Goal: Information Seeking & Learning: Learn about a topic

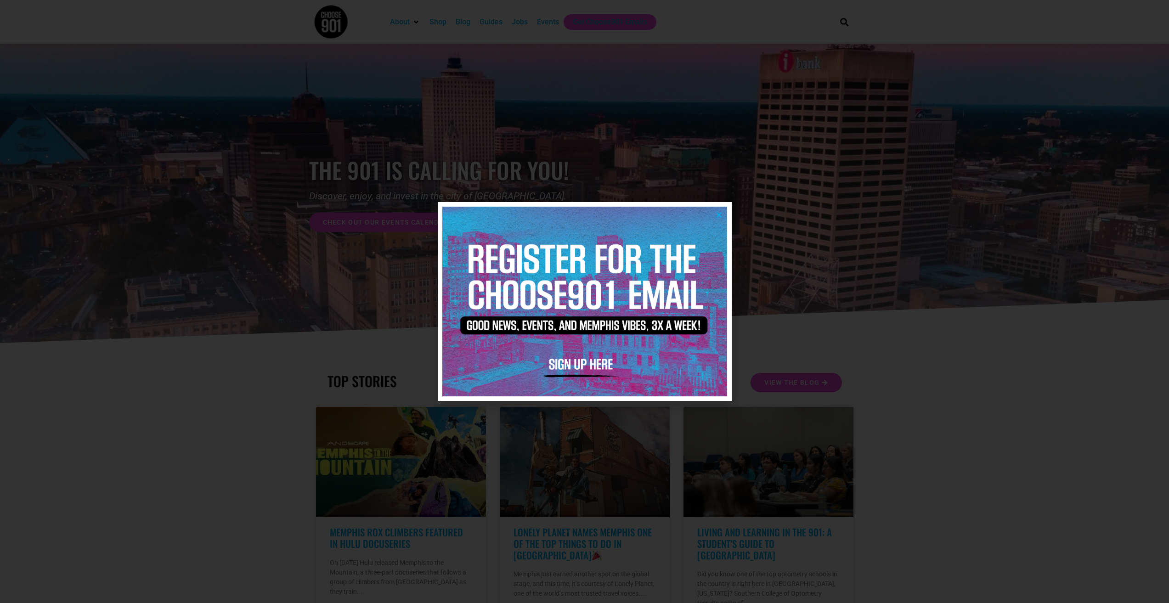
click at [720, 215] on icon "Close" at bounding box center [718, 214] width 7 height 7
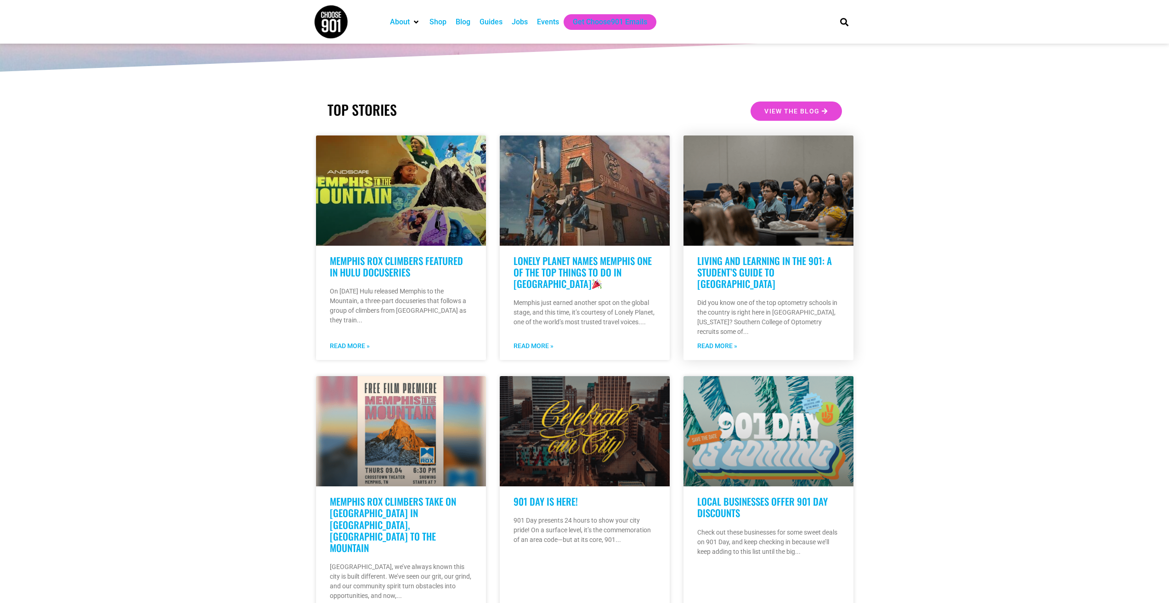
scroll to position [321, 0]
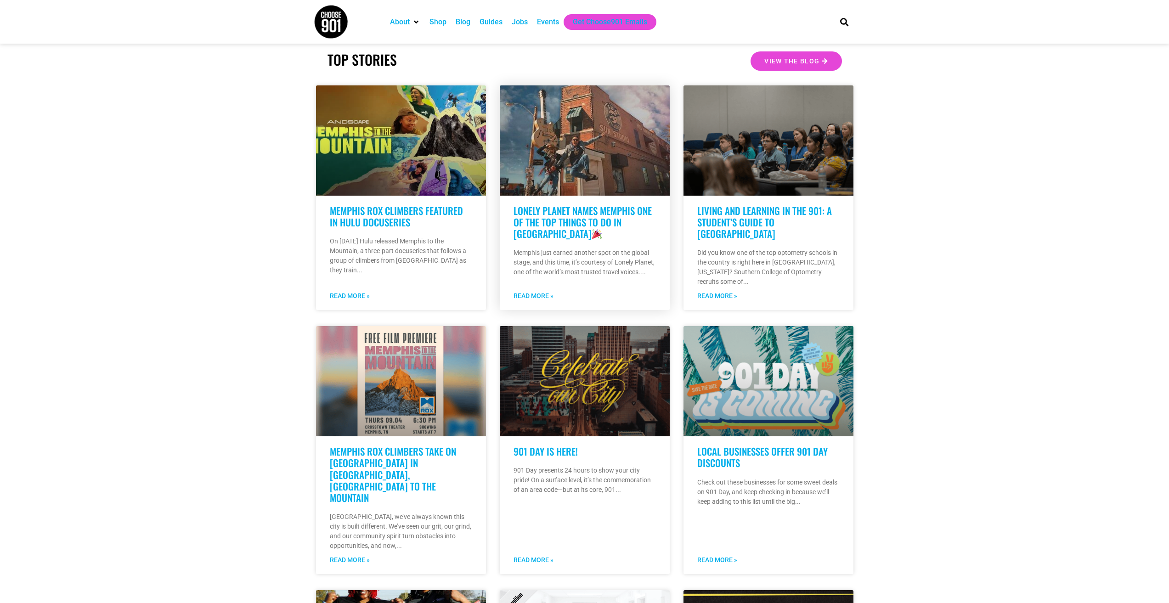
click at [587, 211] on link "Lonely Planet Names Memphis One of the Top Things to Do in [GEOGRAPHIC_DATA]" at bounding box center [582, 221] width 138 height 37
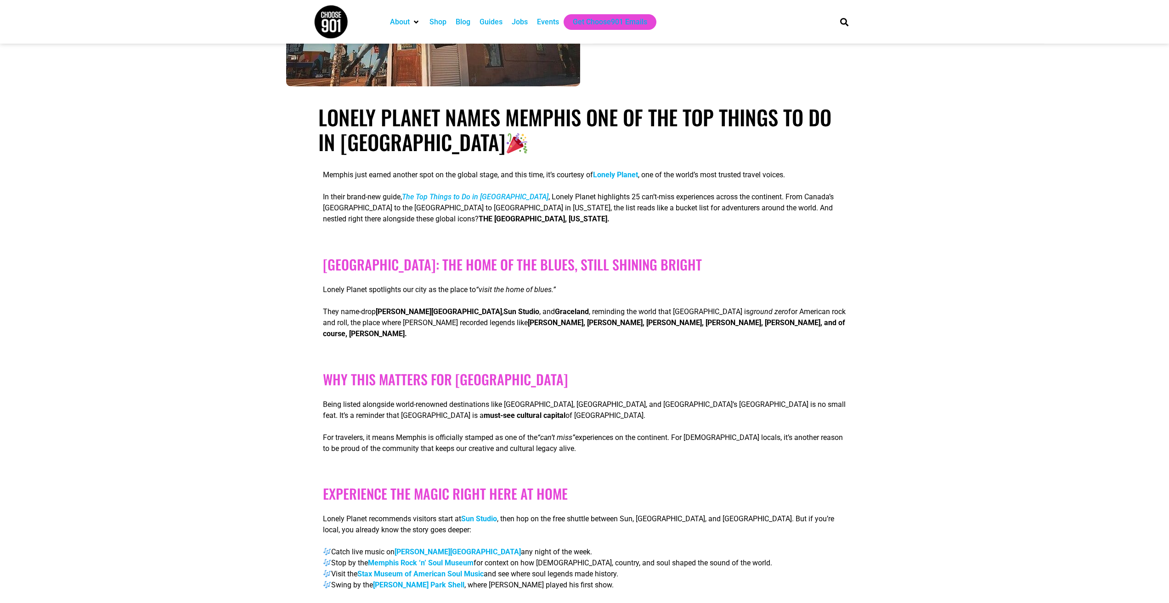
scroll to position [230, 0]
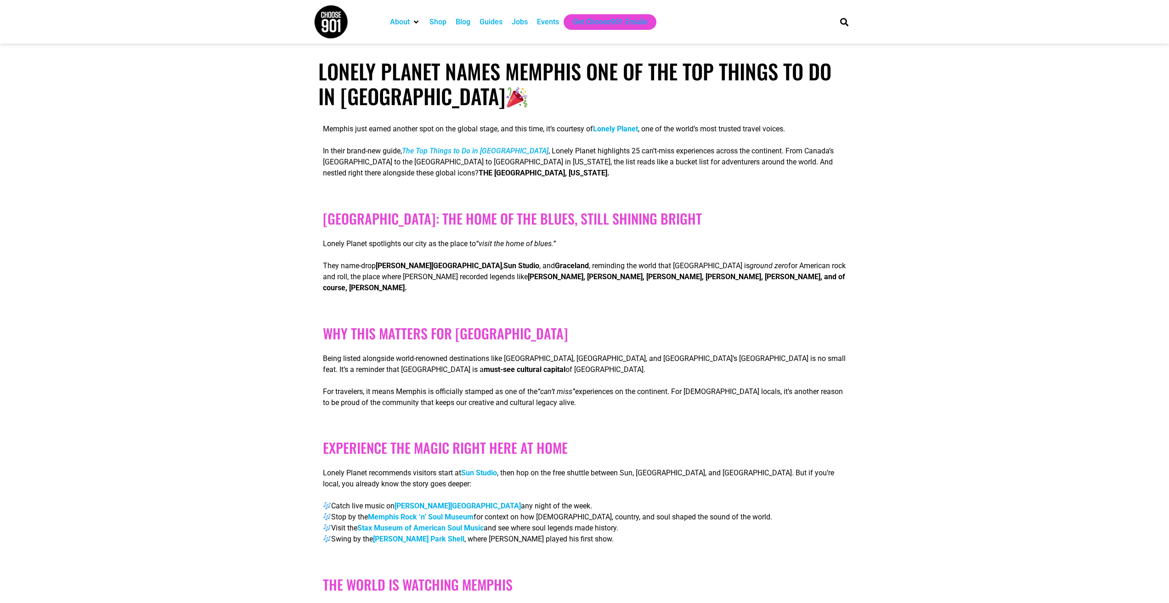
click at [624, 129] on strong "Lonely Planet" at bounding box center [615, 128] width 45 height 9
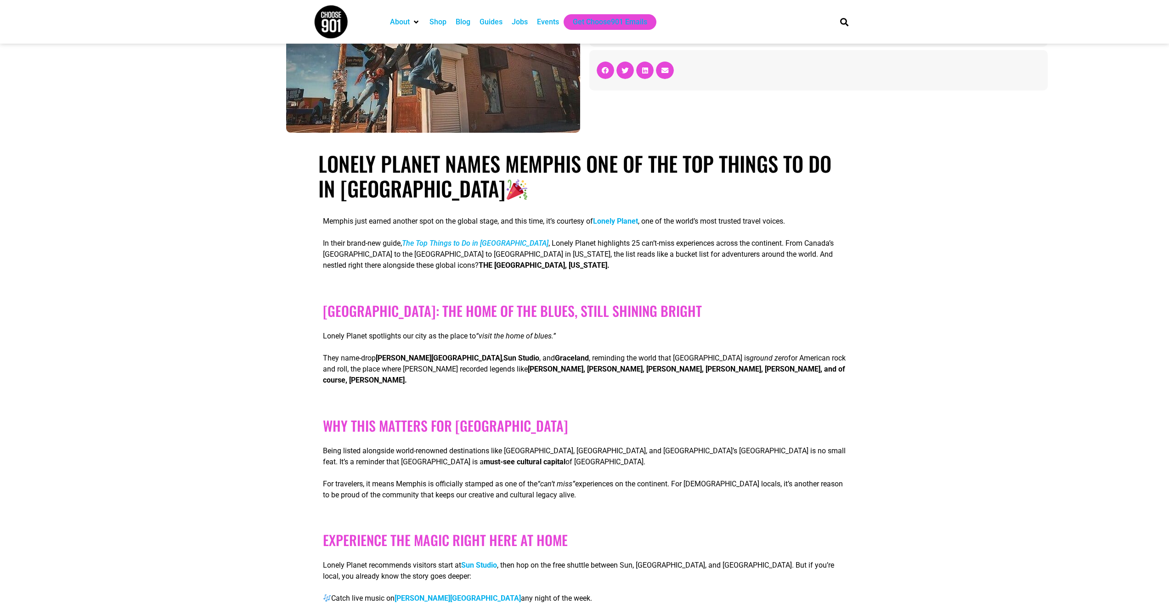
scroll to position [138, 0]
click at [622, 221] on strong "Lonely Planet" at bounding box center [615, 220] width 45 height 9
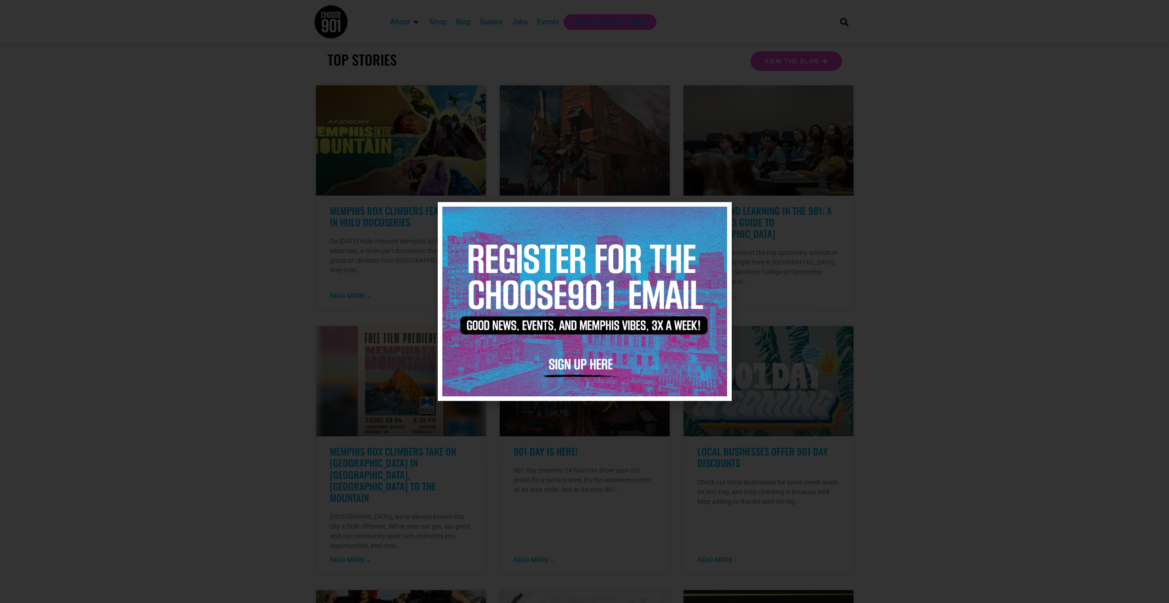
click at [718, 214] on icon "Close" at bounding box center [718, 214] width 7 height 7
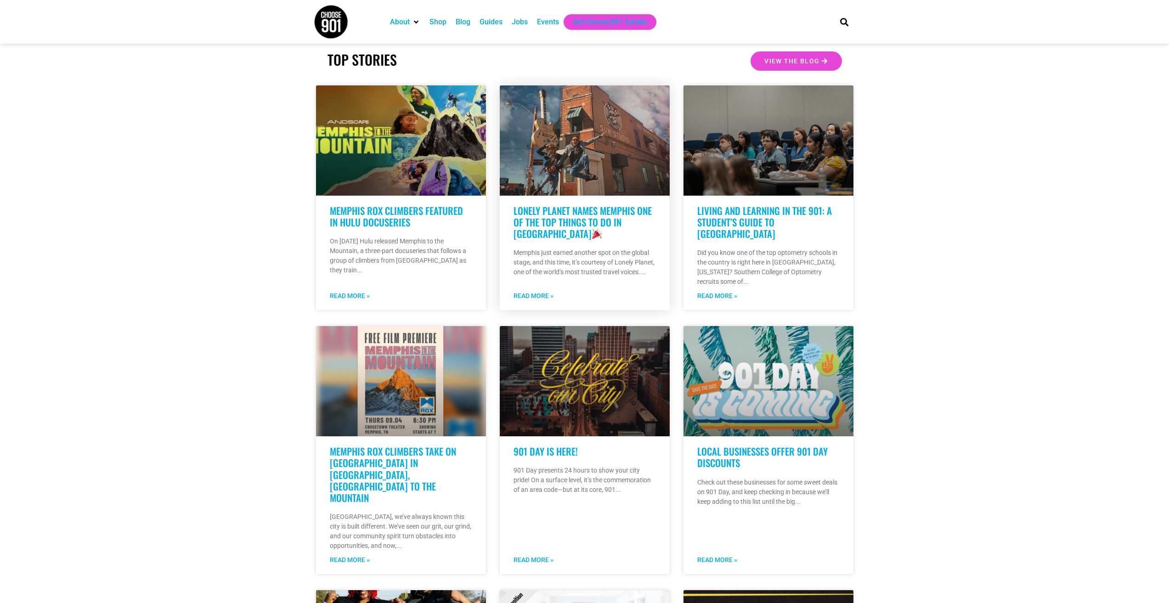
click at [608, 223] on link "Lonely Planet Names Memphis One of the Top Things to Do in [GEOGRAPHIC_DATA]" at bounding box center [582, 221] width 138 height 37
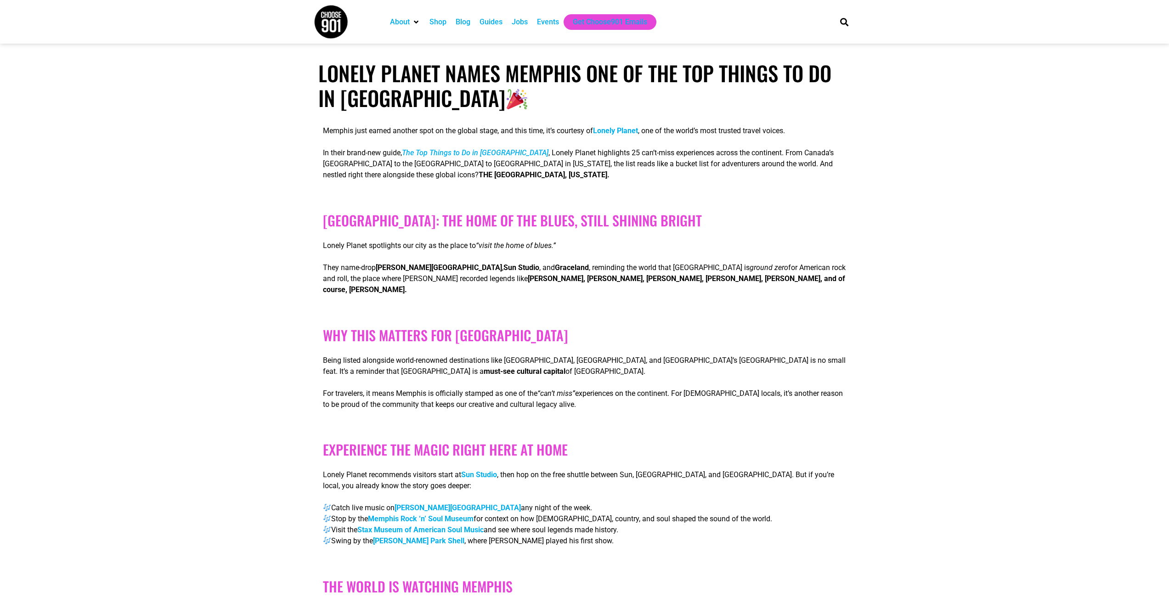
scroll to position [230, 0]
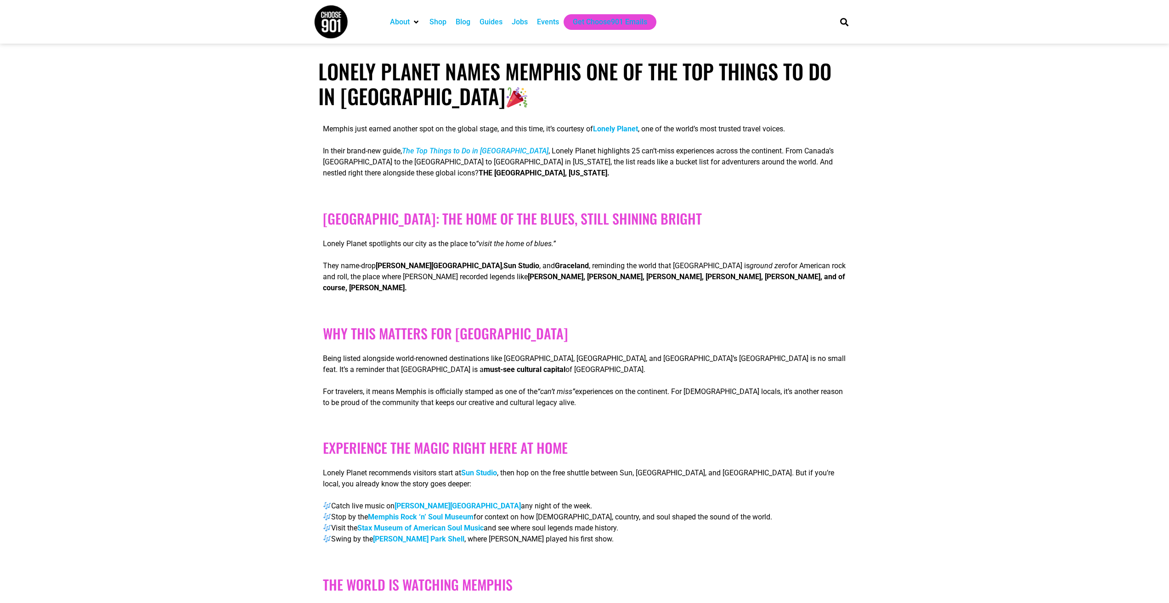
drag, startPoint x: 765, startPoint y: 153, endPoint x: 762, endPoint y: 149, distance: 4.9
drag, startPoint x: 762, startPoint y: 149, endPoint x: 704, endPoint y: 303, distance: 163.9
click at [704, 314] on div "Why This Matters for [GEOGRAPHIC_DATA] Being listed alongside world-renowned de…" at bounding box center [584, 367] width 523 height 106
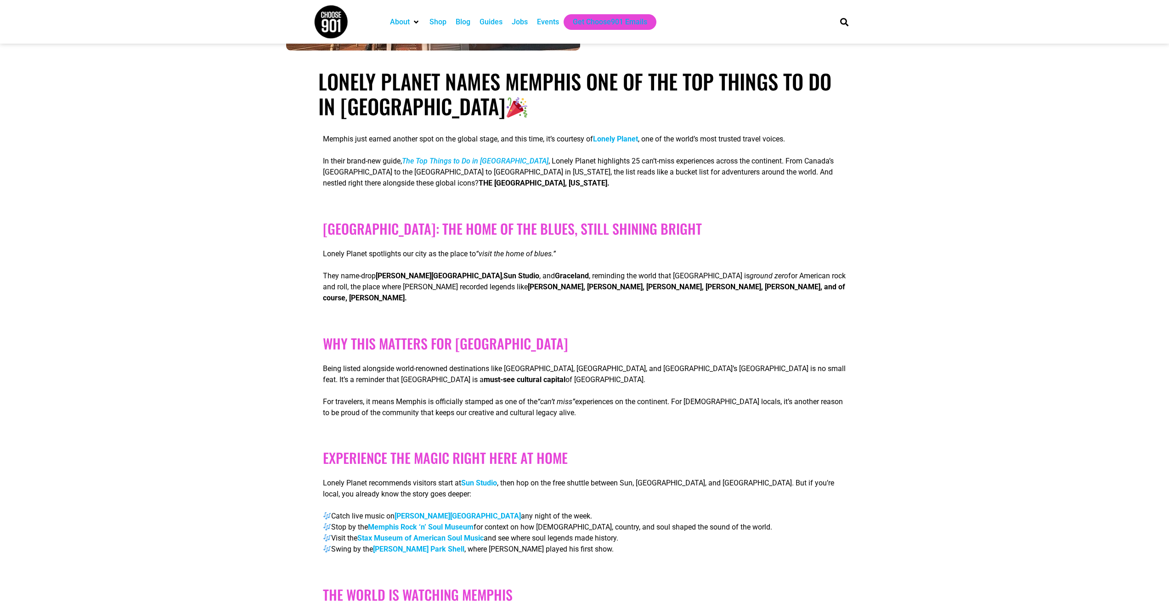
scroll to position [184, 0]
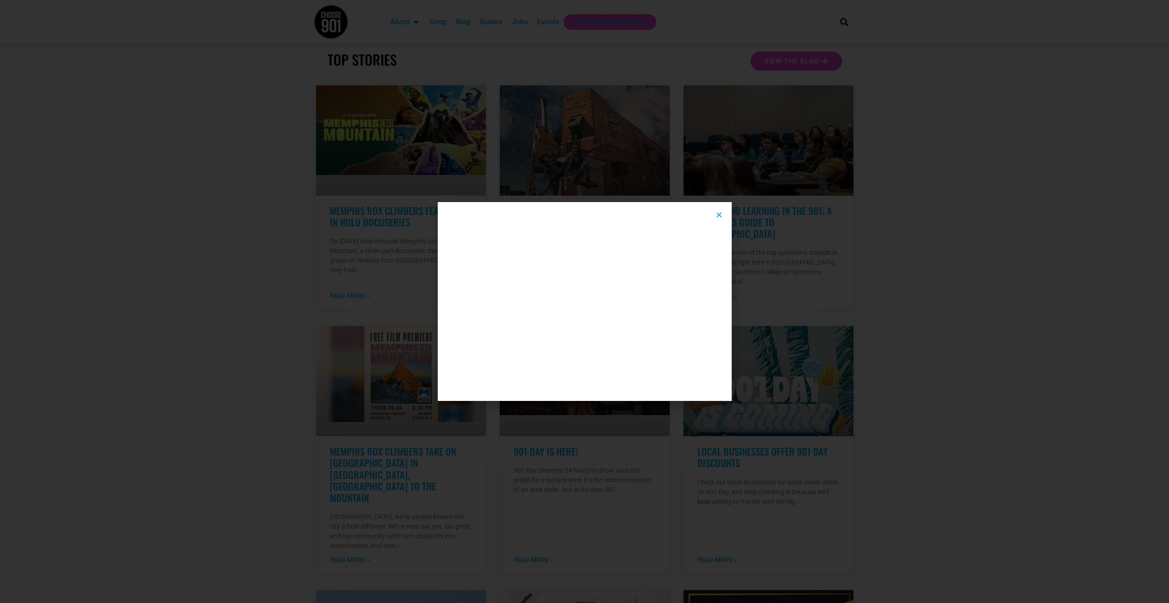
scroll to position [321, 0]
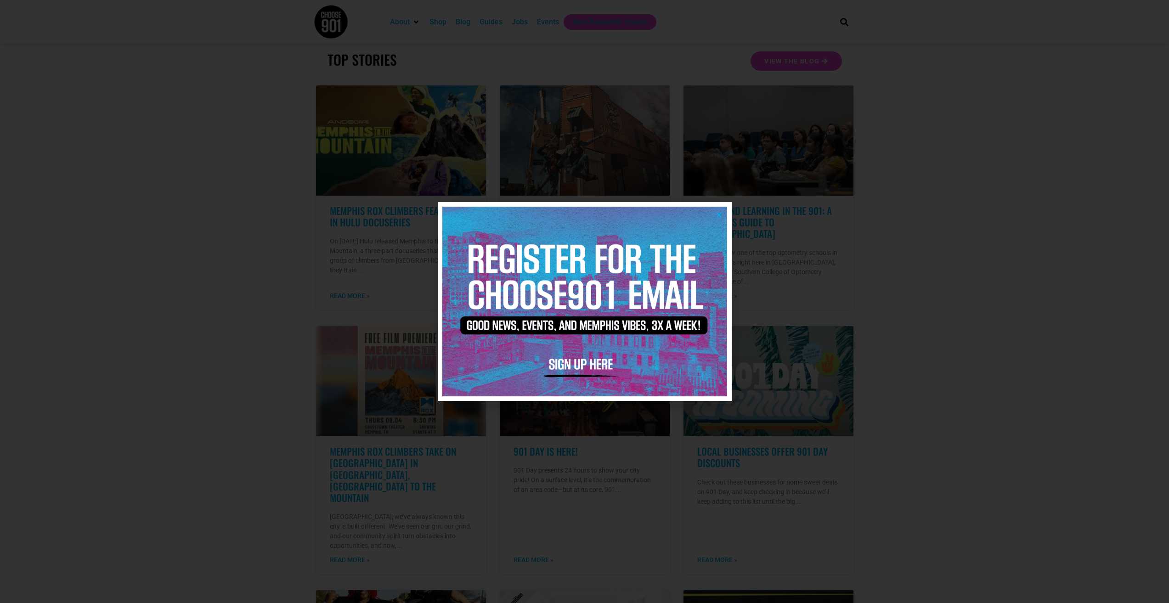
click at [718, 214] on icon "Close" at bounding box center [718, 214] width 7 height 7
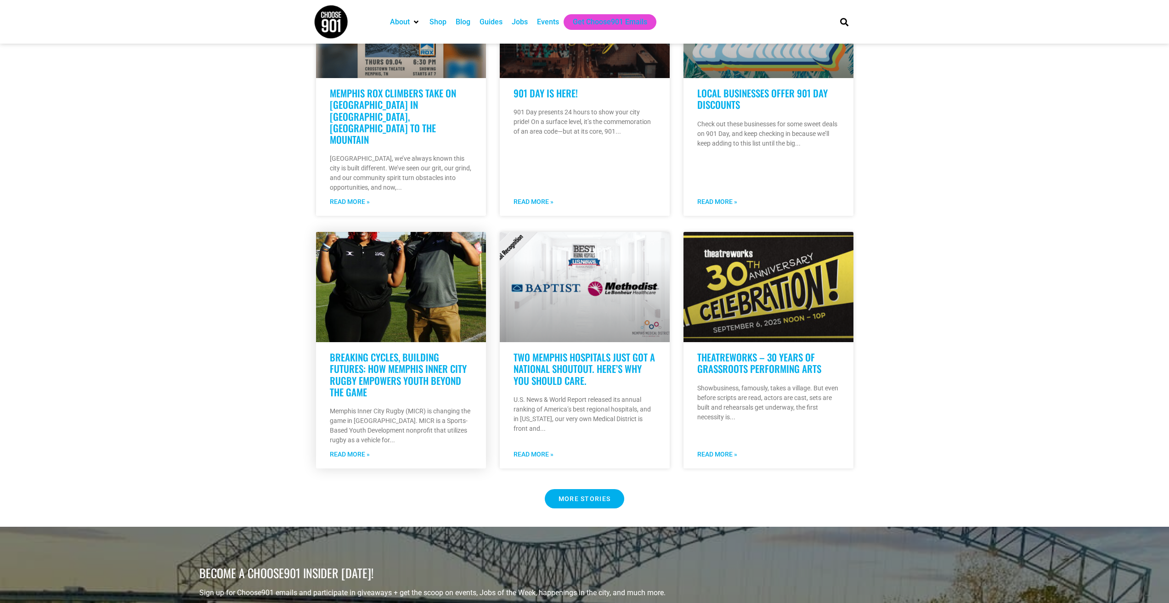
scroll to position [689, 0]
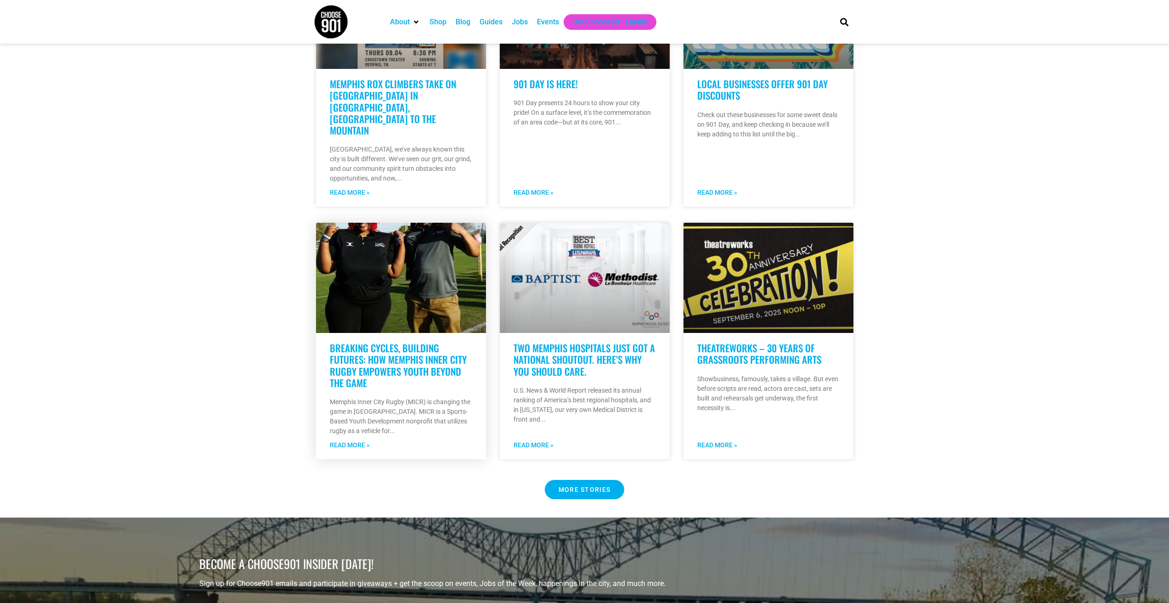
click at [405, 244] on link at bounding box center [401, 278] width 170 height 110
